Goal: Transaction & Acquisition: Purchase product/service

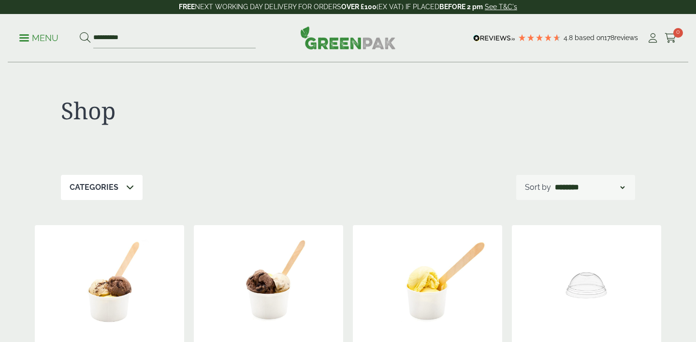
click at [270, 225] on img at bounding box center [268, 285] width 149 height 121
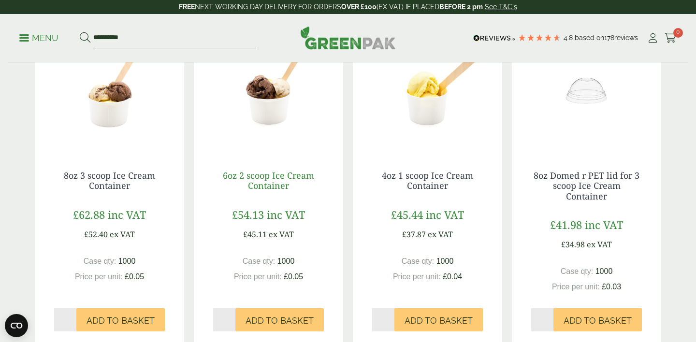
click at [274, 181] on link "6oz 2 scoop Ice Cream Container" at bounding box center [268, 181] width 91 height 22
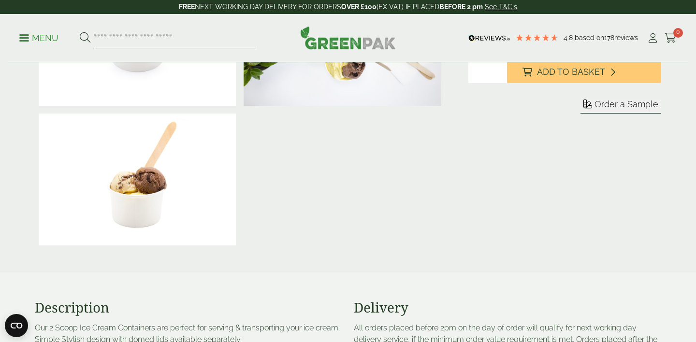
scroll to position [52, 0]
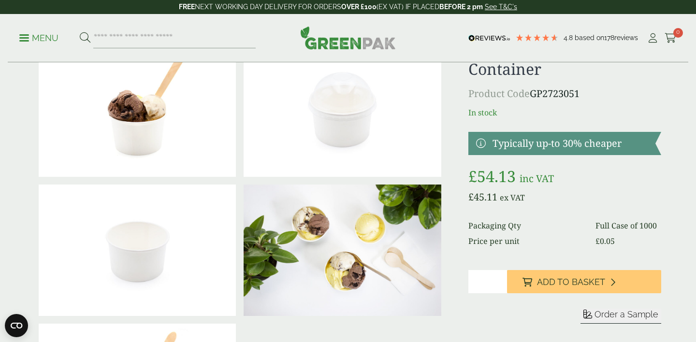
click at [151, 130] on img at bounding box center [137, 110] width 197 height 131
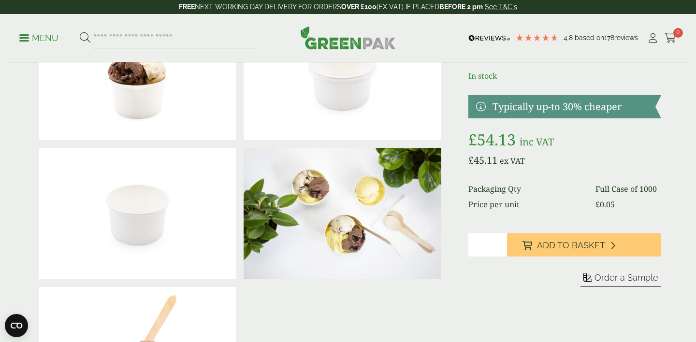
scroll to position [61, 0]
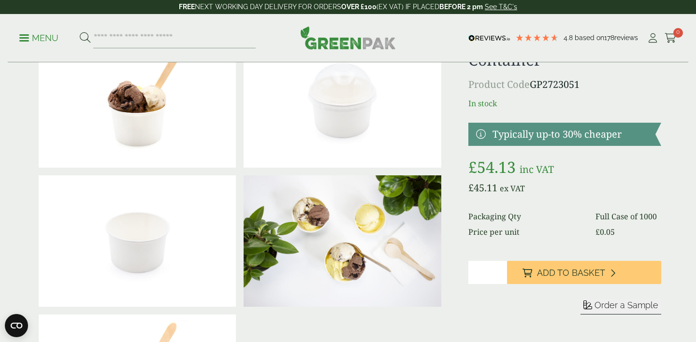
click at [354, 134] on img at bounding box center [342, 101] width 197 height 131
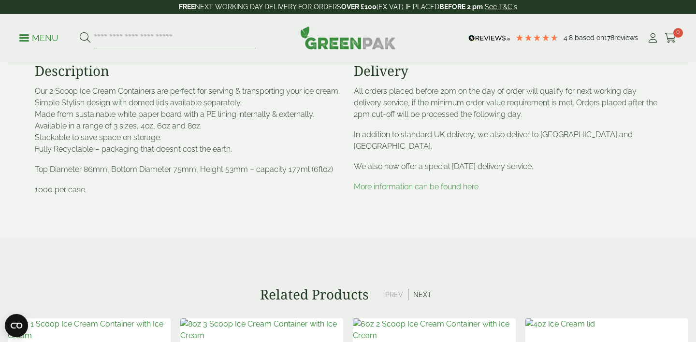
scroll to position [501, 0]
